Goal: Information Seeking & Learning: Understand process/instructions

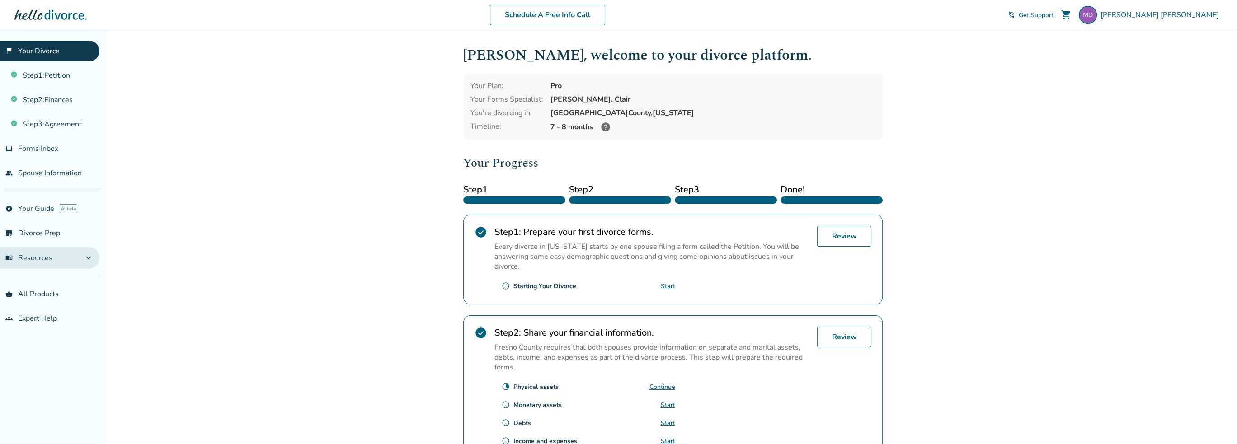
click at [78, 252] on button "menu_book Resources expand_more" at bounding box center [49, 258] width 99 height 22
click at [60, 120] on link "Step 3 : Agreement" at bounding box center [49, 124] width 99 height 21
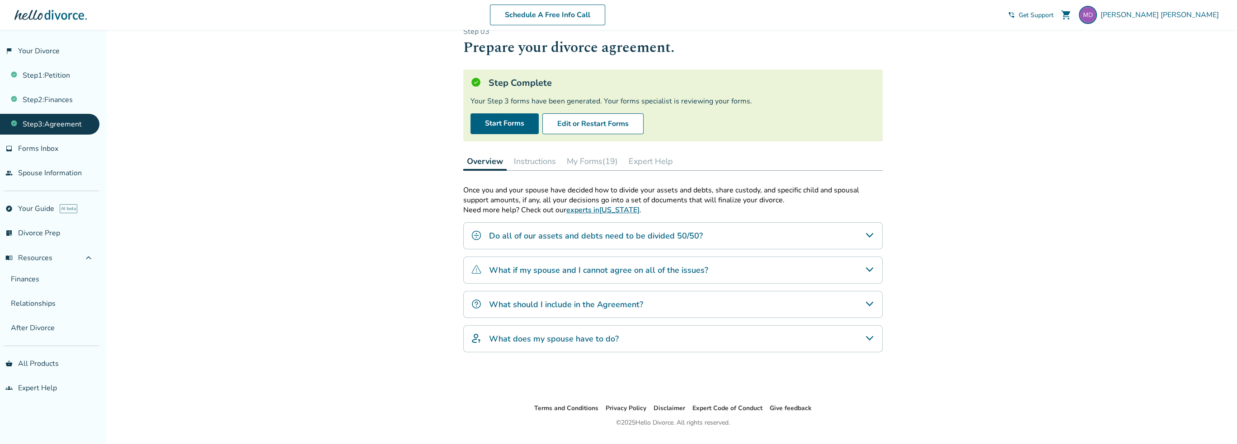
scroll to position [39, 0]
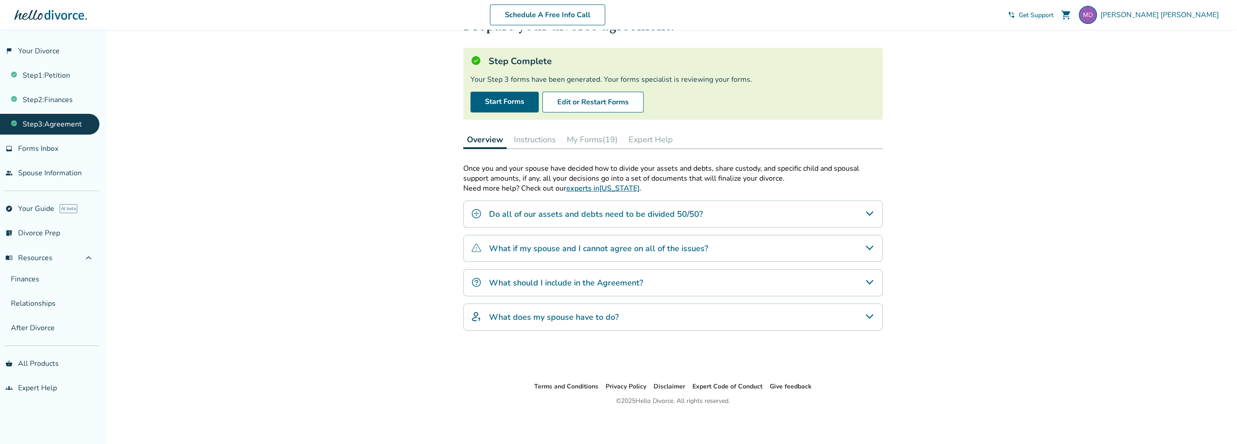
click at [653, 289] on div "What should I include in the Agreement?" at bounding box center [672, 282] width 419 height 27
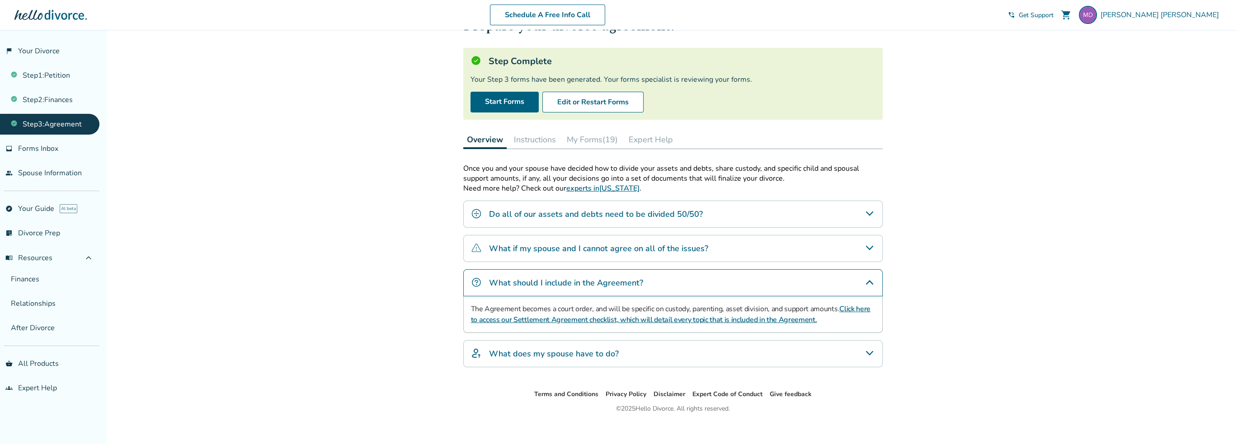
click at [545, 318] on link "Click here to access our Settlement Agreement checklist, which will detail ever…" at bounding box center [670, 314] width 399 height 21
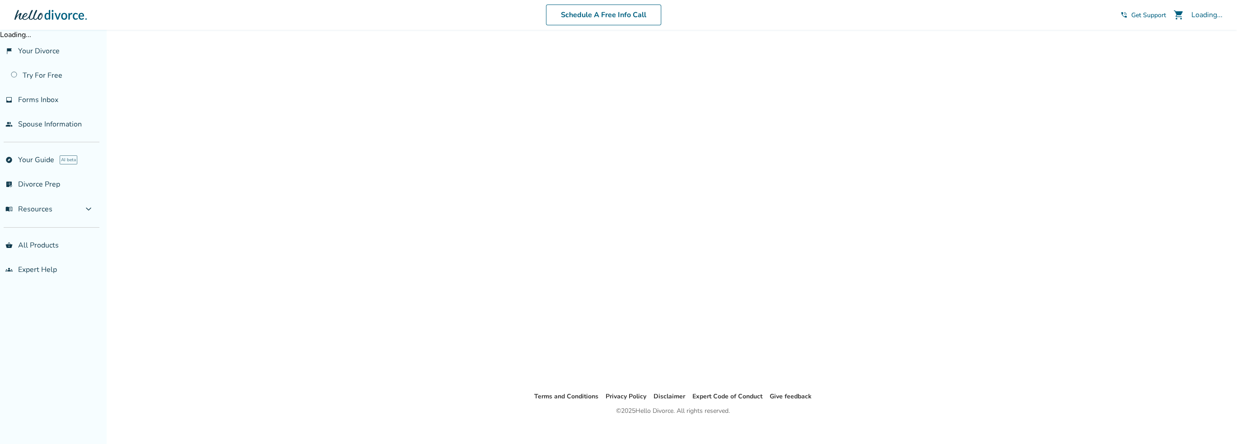
scroll to position [30, 0]
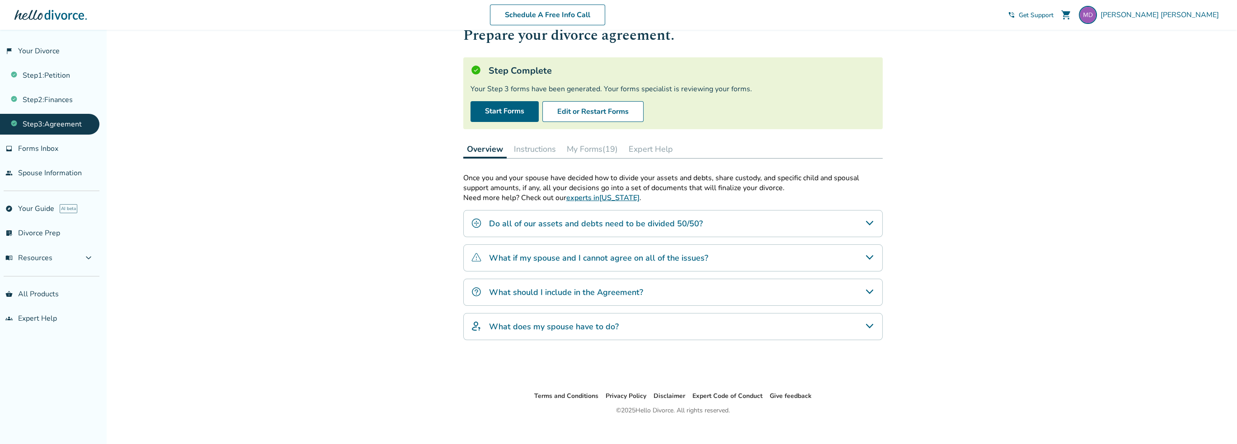
click at [733, 285] on div "What should I include in the Agreement?" at bounding box center [672, 292] width 419 height 27
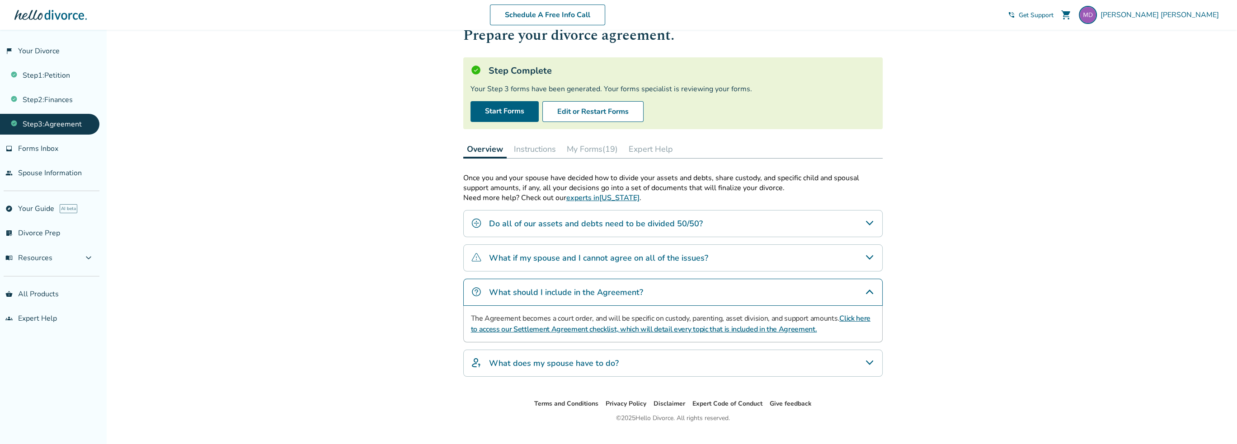
click at [755, 328] on link "Click here to access our Settlement Agreement checklist, which will detail ever…" at bounding box center [670, 324] width 399 height 21
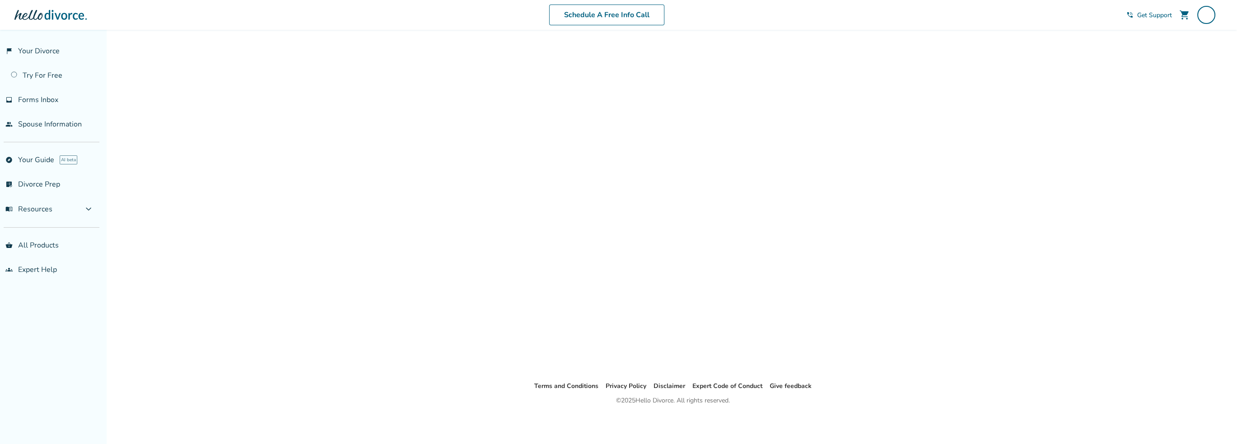
scroll to position [20, 0]
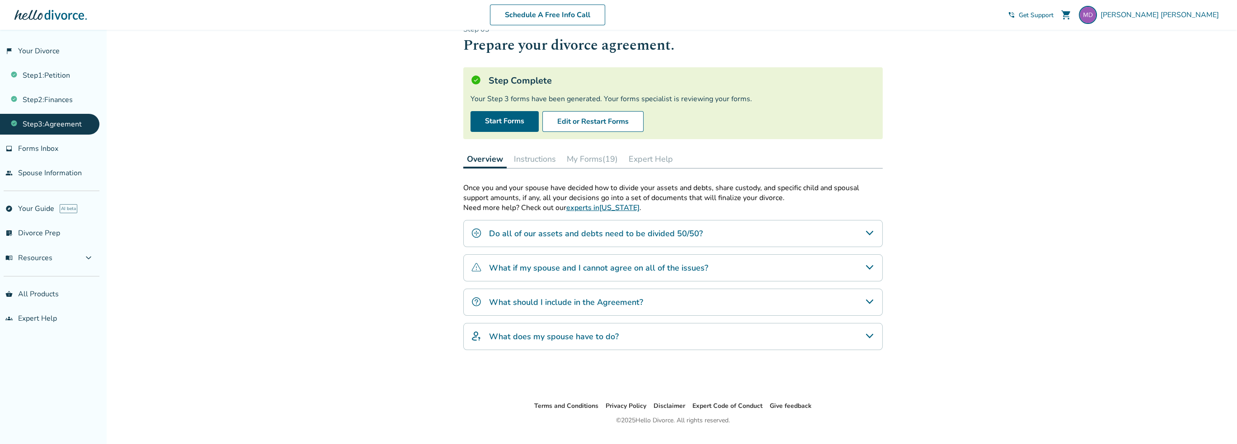
click at [560, 338] on h4 "What does my spouse have to do?" at bounding box center [554, 337] width 130 height 12
click at [59, 86] on ul "Step 1 : Petition Step 2 : Finances Step 3 : Agreement" at bounding box center [49, 97] width 99 height 73
click at [61, 100] on link "Step 2 : Finances" at bounding box center [49, 99] width 99 height 21
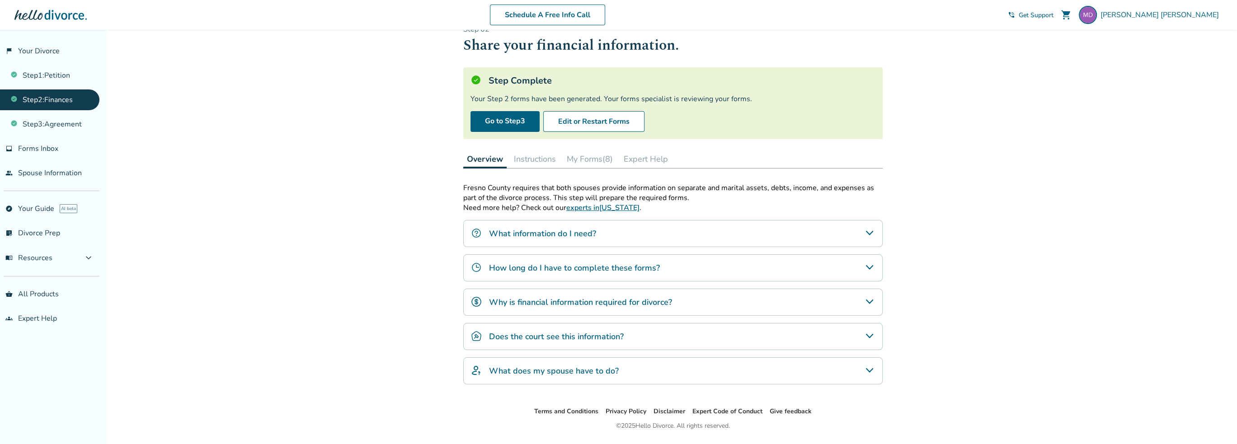
click at [595, 157] on button "My Forms (8)" at bounding box center [589, 159] width 53 height 18
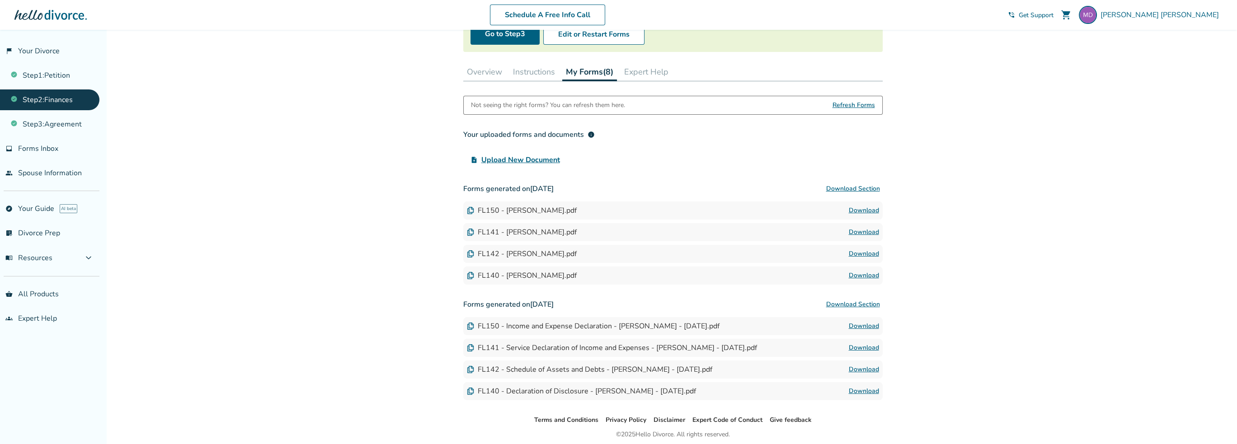
scroll to position [140, 0]
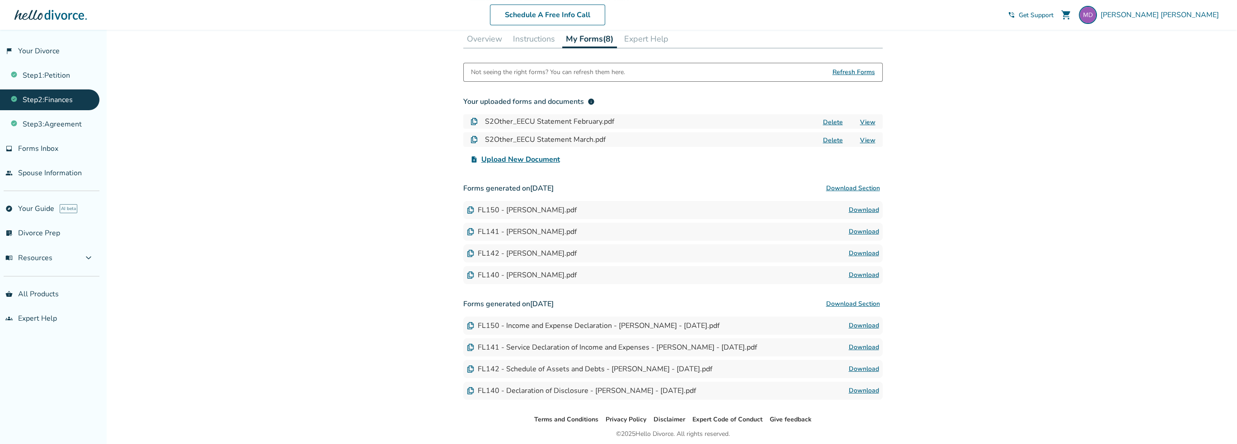
click at [859, 234] on link "Download" at bounding box center [864, 231] width 30 height 11
click at [862, 348] on link "Download" at bounding box center [864, 347] width 30 height 11
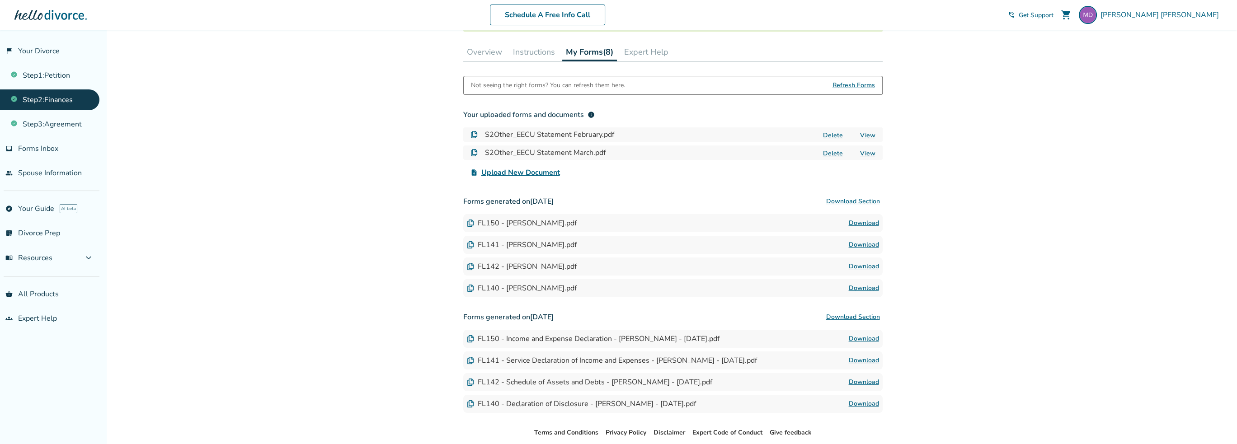
scroll to position [127, 0]
click at [42, 148] on span "Forms Inbox" at bounding box center [38, 149] width 40 height 10
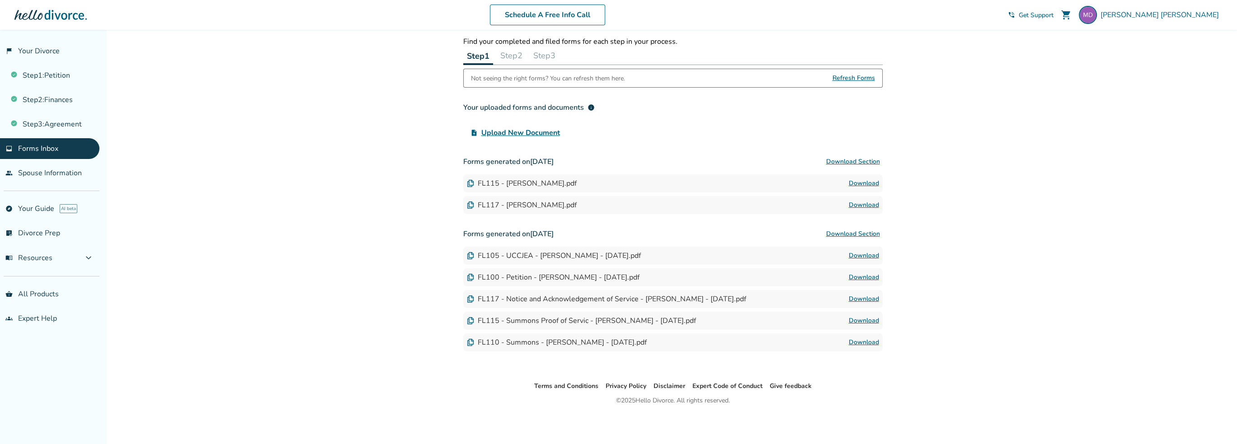
scroll to position [30, 0]
click at [58, 104] on link "Step 2 : Finances" at bounding box center [49, 99] width 99 height 21
